Goal: Transaction & Acquisition: Book appointment/travel/reservation

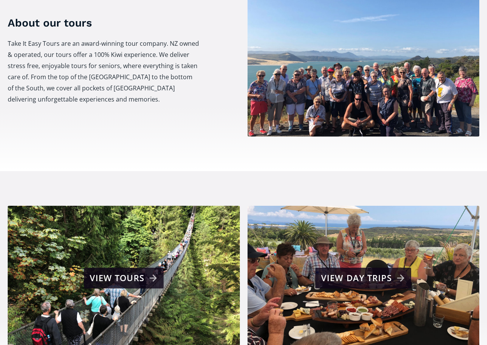
scroll to position [346, 0]
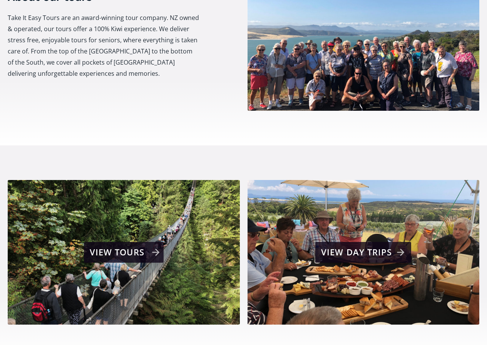
click at [154, 245] on div "View tours" at bounding box center [125, 252] width 70 height 15
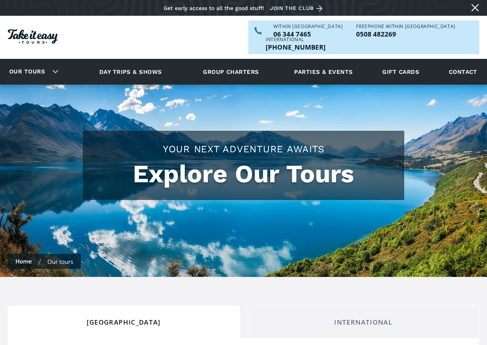
checkbox input "true"
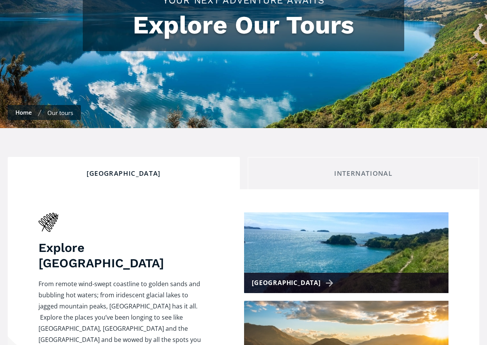
scroll to position [159, 0]
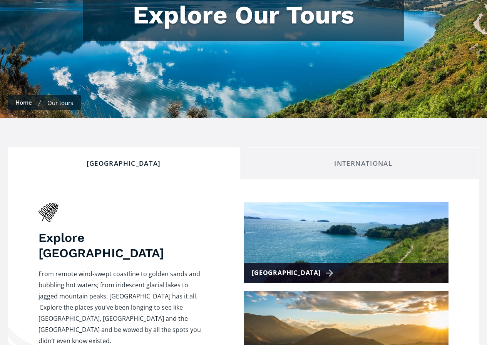
click at [119, 159] on div "[GEOGRAPHIC_DATA]" at bounding box center [123, 163] width 219 height 8
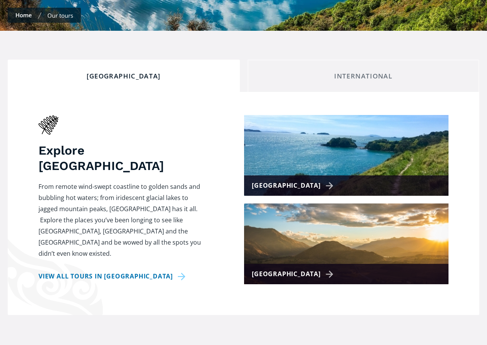
scroll to position [308, 0]
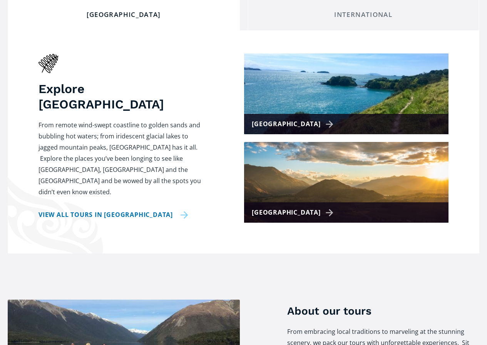
click at [73, 209] on link "View all tours in New Zealand" at bounding box center [113, 214] width 150 height 11
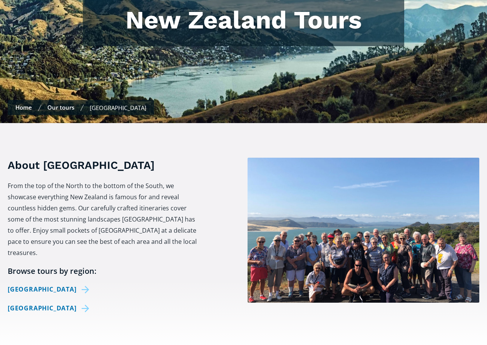
scroll to position [216, 0]
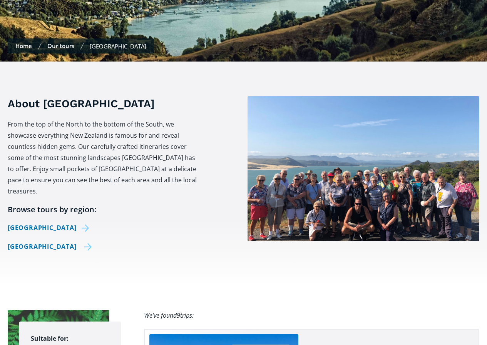
click at [43, 241] on link "[GEOGRAPHIC_DATA]" at bounding box center [50, 246] width 84 height 11
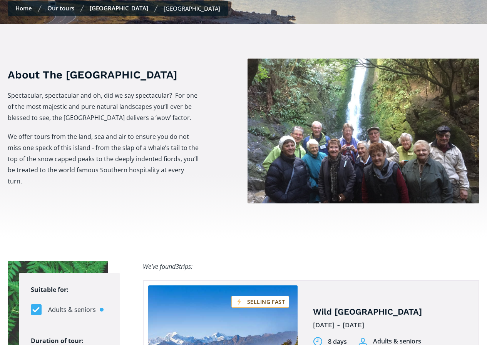
scroll to position [349, 0]
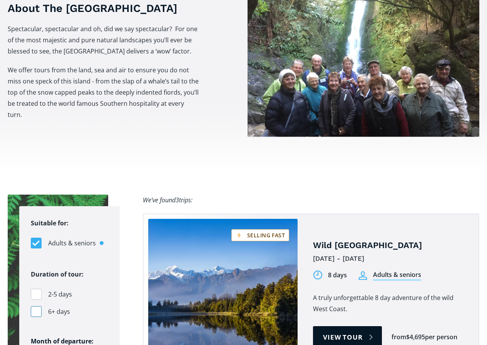
click at [36, 306] on div "Filters" at bounding box center [36, 311] width 11 height 11
click at [36, 309] on input "6+ days" at bounding box center [33, 311] width 5 height 5
checkbox input "true"
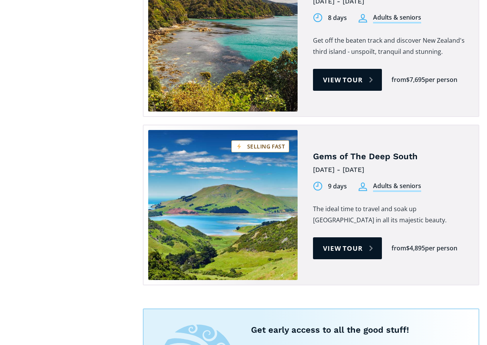
scroll to position [795, 0]
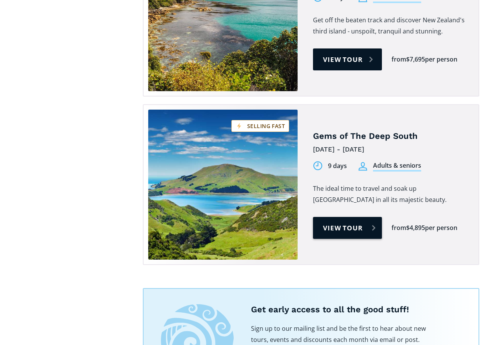
click at [354, 217] on link "View tour" at bounding box center [347, 228] width 69 height 22
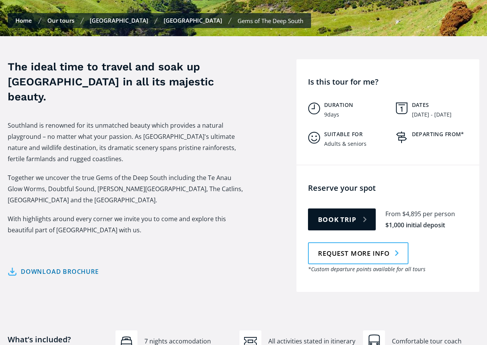
scroll to position [287, 0]
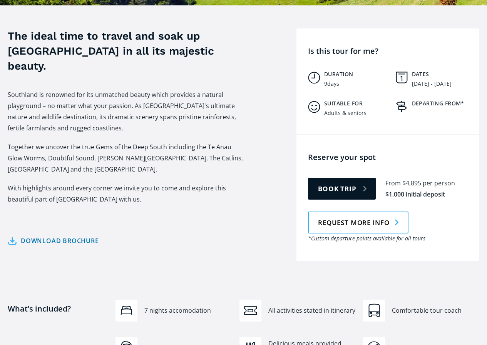
click at [485, 345] on div "What’s included? 7 nights accomodation All activities stated in itinerary Comfo…" at bounding box center [243, 344] width 487 height 121
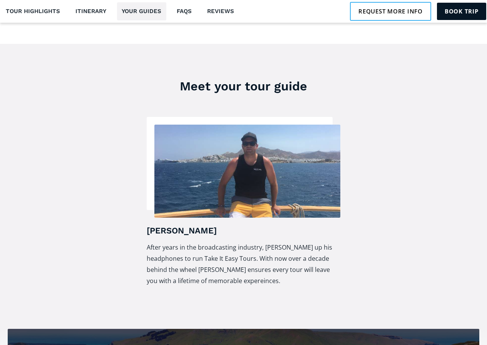
scroll to position [1411, 0]
